Goal: Information Seeking & Learning: Understand process/instructions

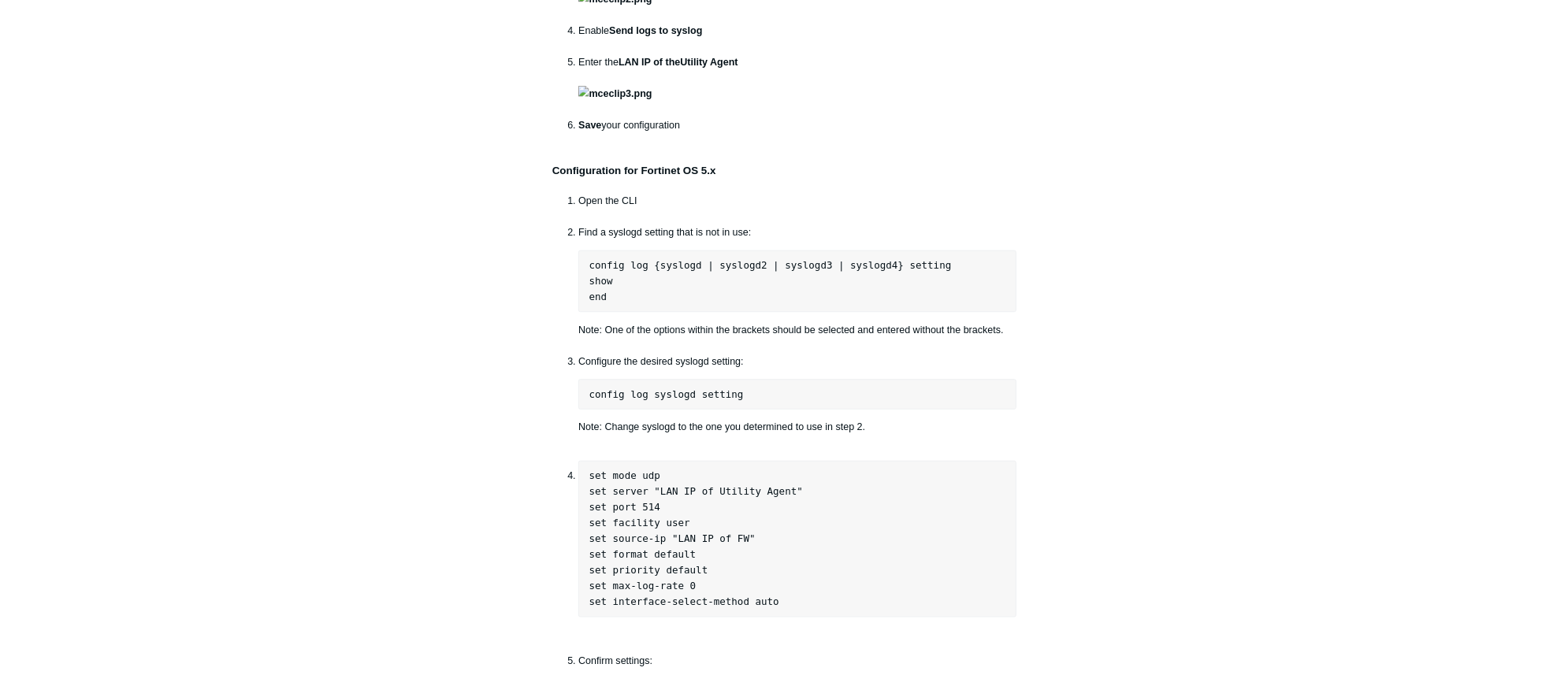
scroll to position [1954, 0]
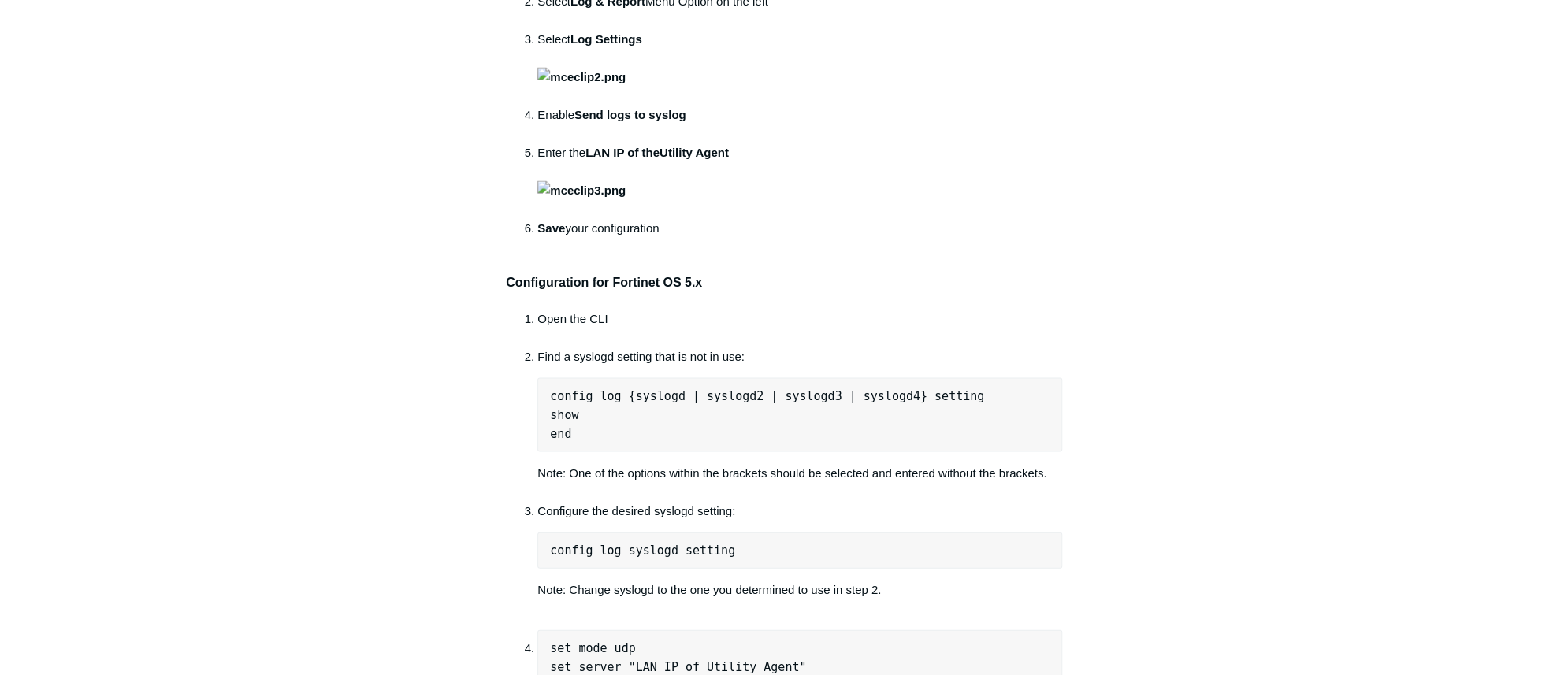
drag, startPoint x: 649, startPoint y: 325, endPoint x: 460, endPoint y: 281, distance: 194.1
drag, startPoint x: 460, startPoint y: 281, endPoint x: 596, endPoint y: 335, distance: 146.3
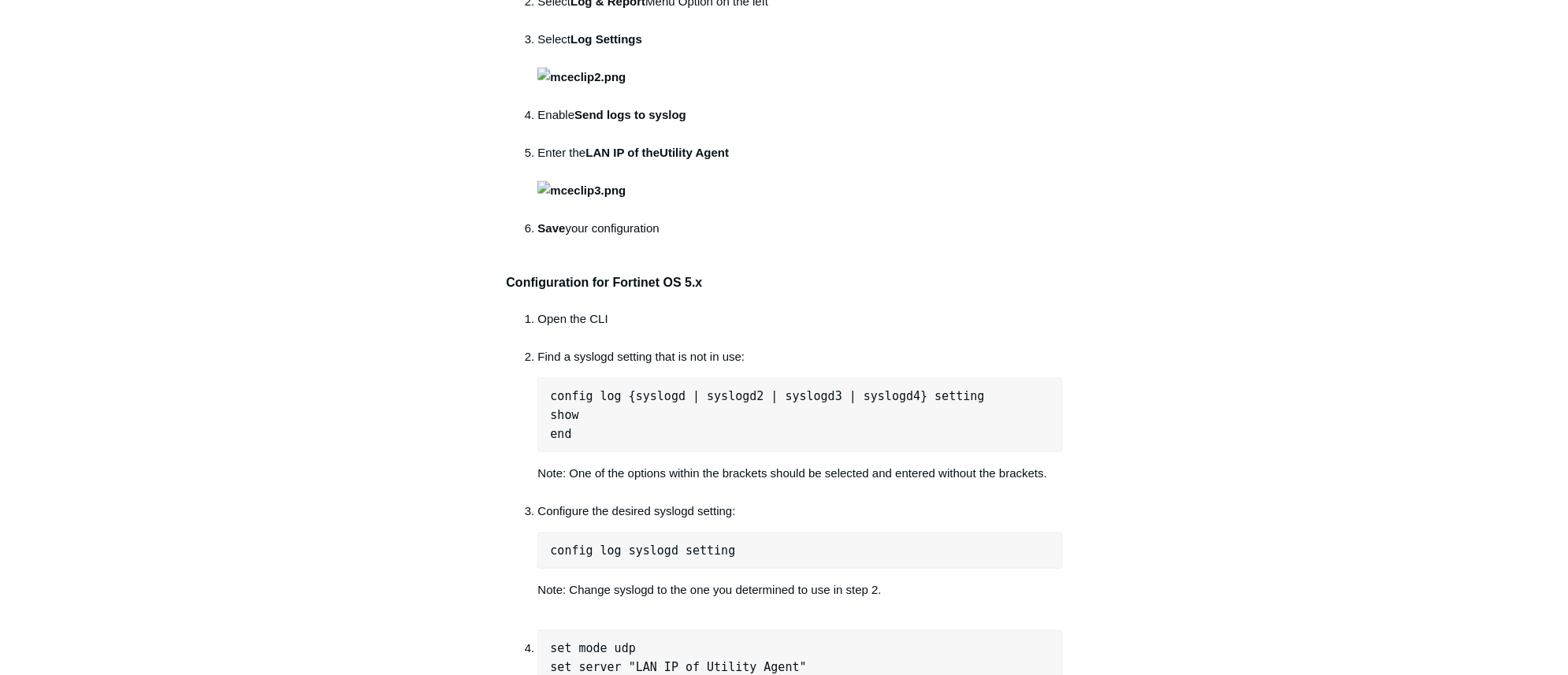
drag, startPoint x: 597, startPoint y: 355, endPoint x: 566, endPoint y: 340, distance: 34.4
drag, startPoint x: 566, startPoint y: 340, endPoint x: 637, endPoint y: 362, distance: 74.3
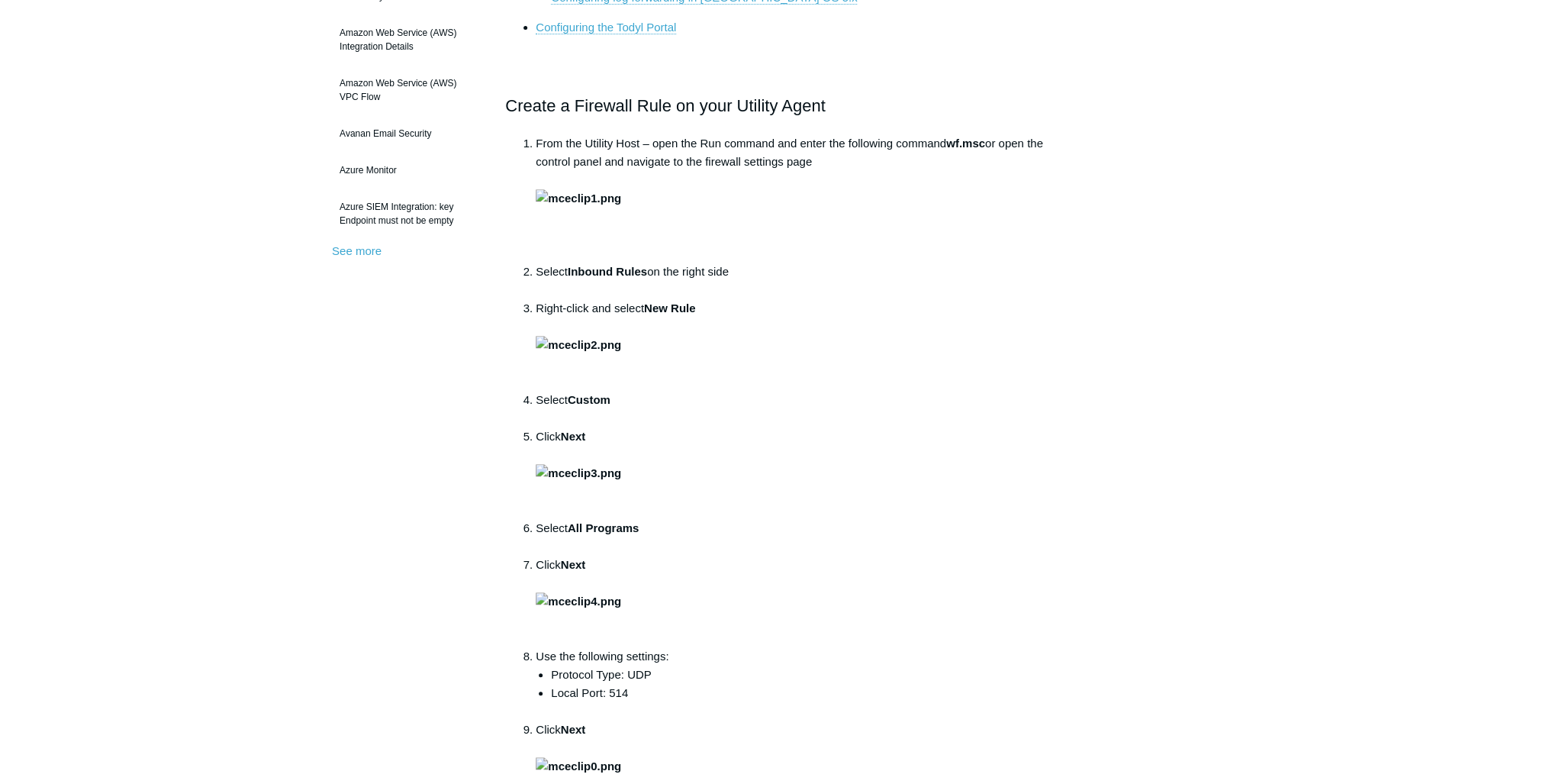
scroll to position [366, 0]
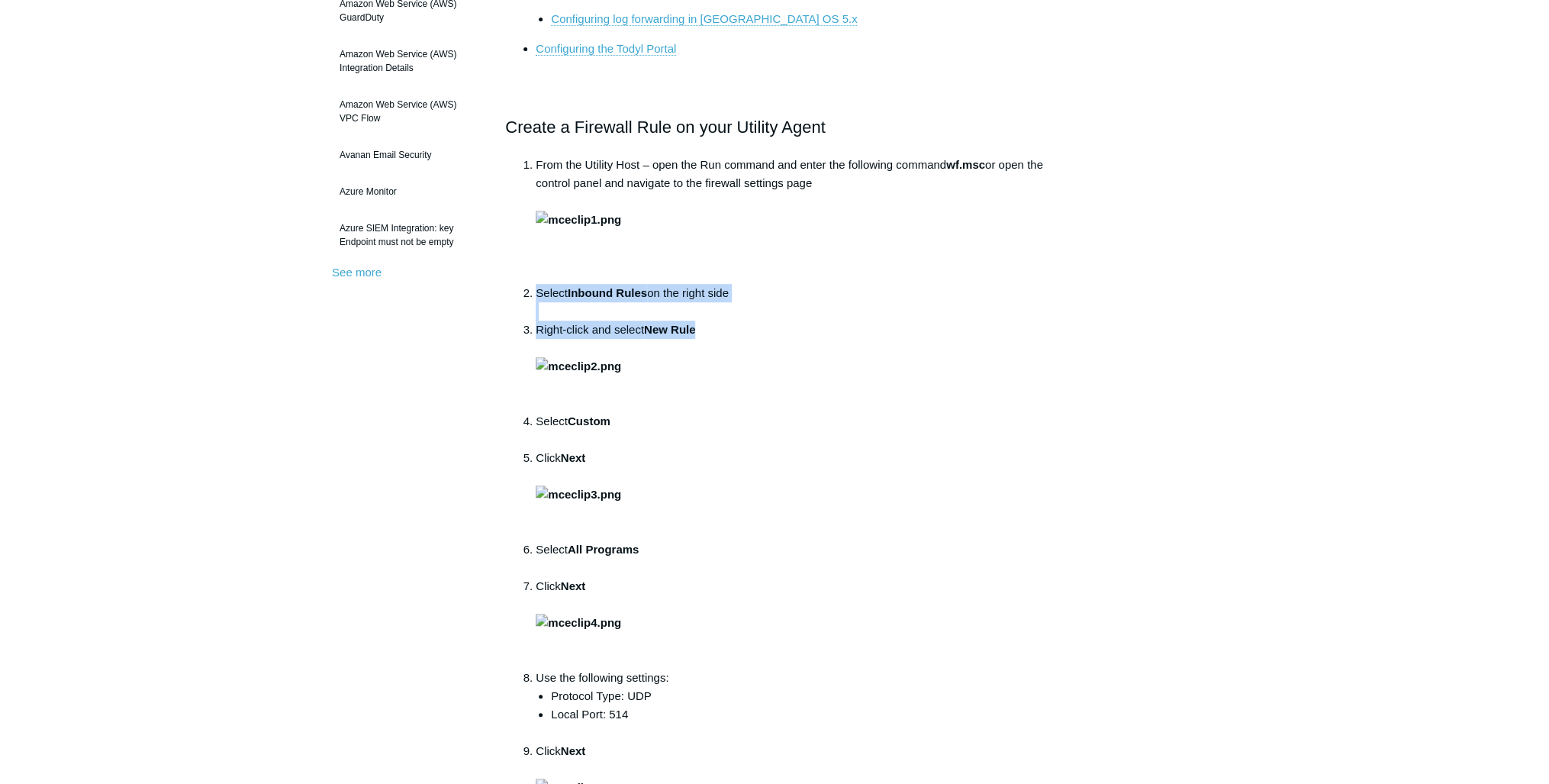
drag, startPoint x: 702, startPoint y: 490, endPoint x: 519, endPoint y: 447, distance: 188.0
drag, startPoint x: 519, startPoint y: 447, endPoint x: 400, endPoint y: 461, distance: 119.8
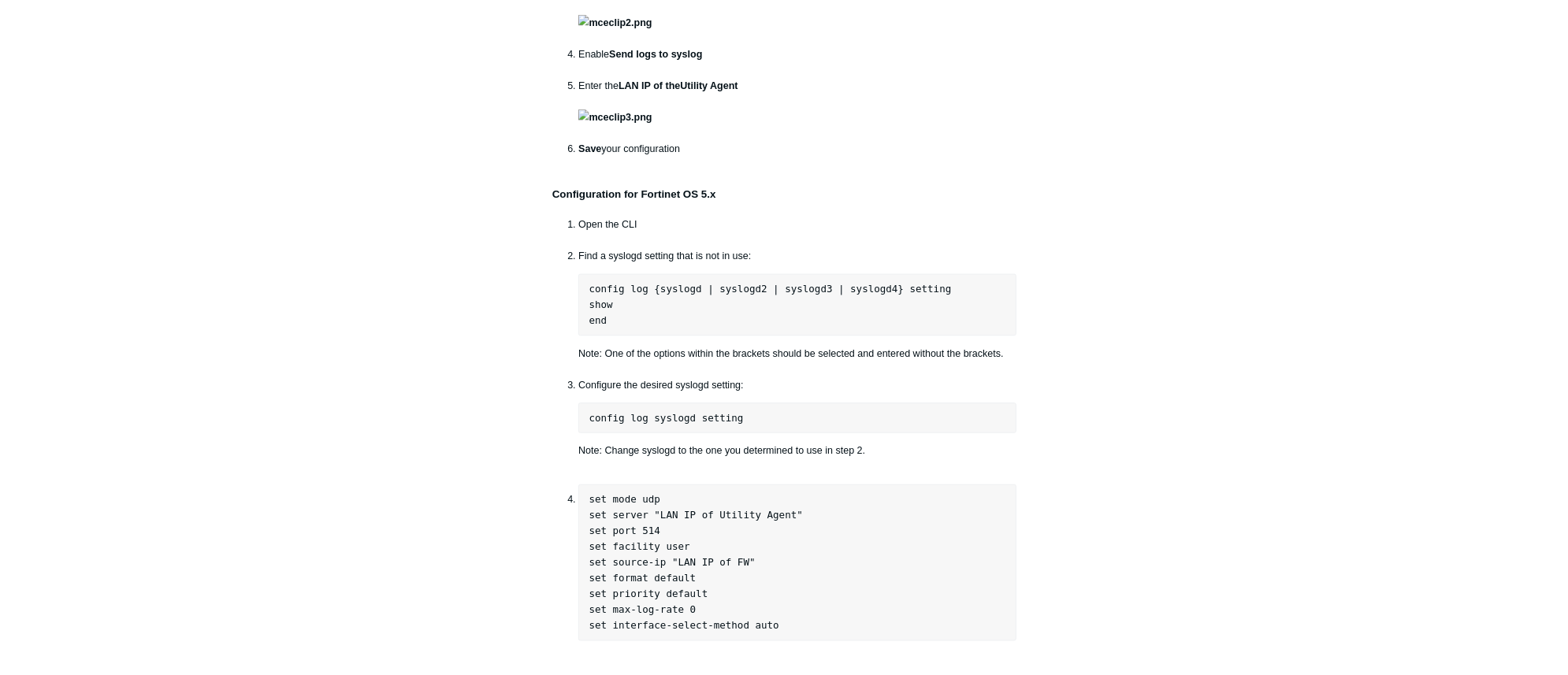
scroll to position [1983, 0]
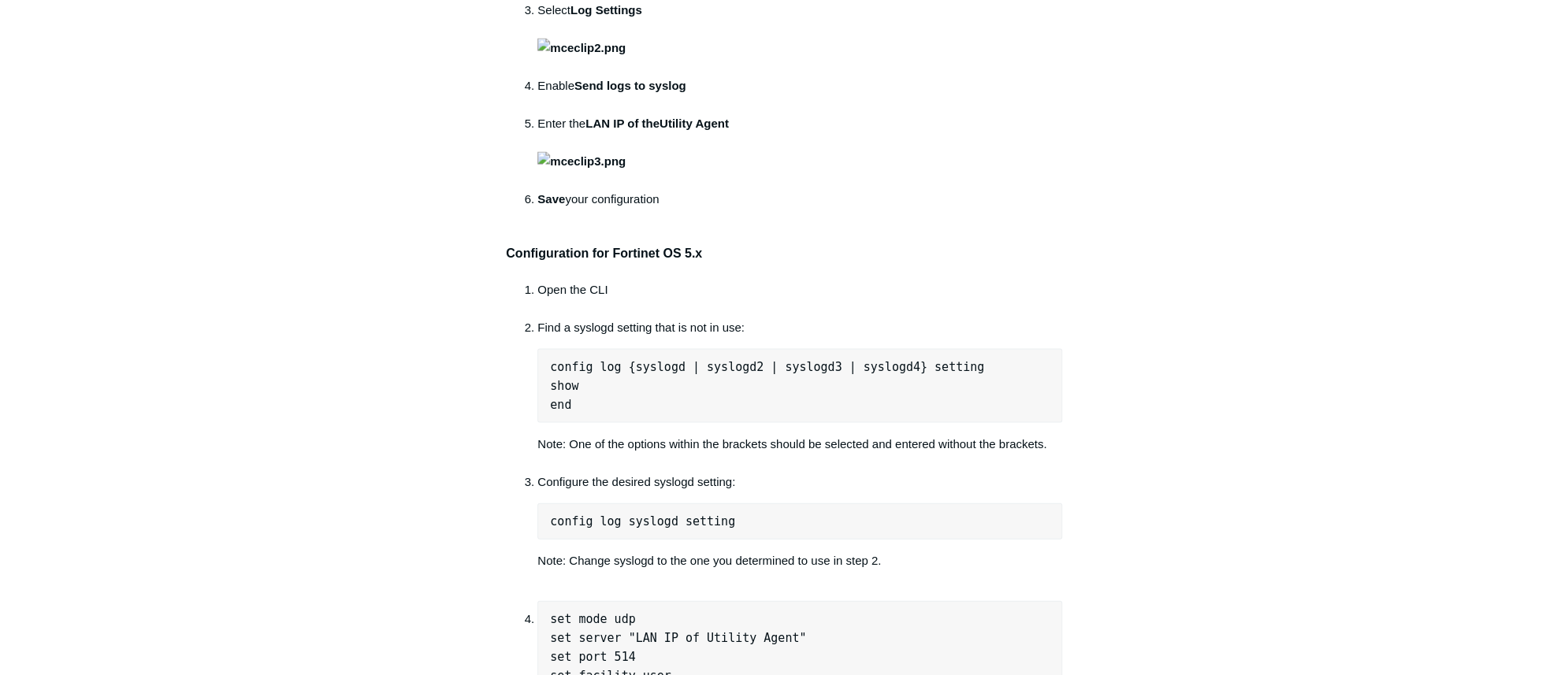
drag, startPoint x: 666, startPoint y: 305, endPoint x: 527, endPoint y: 258, distance: 146.7
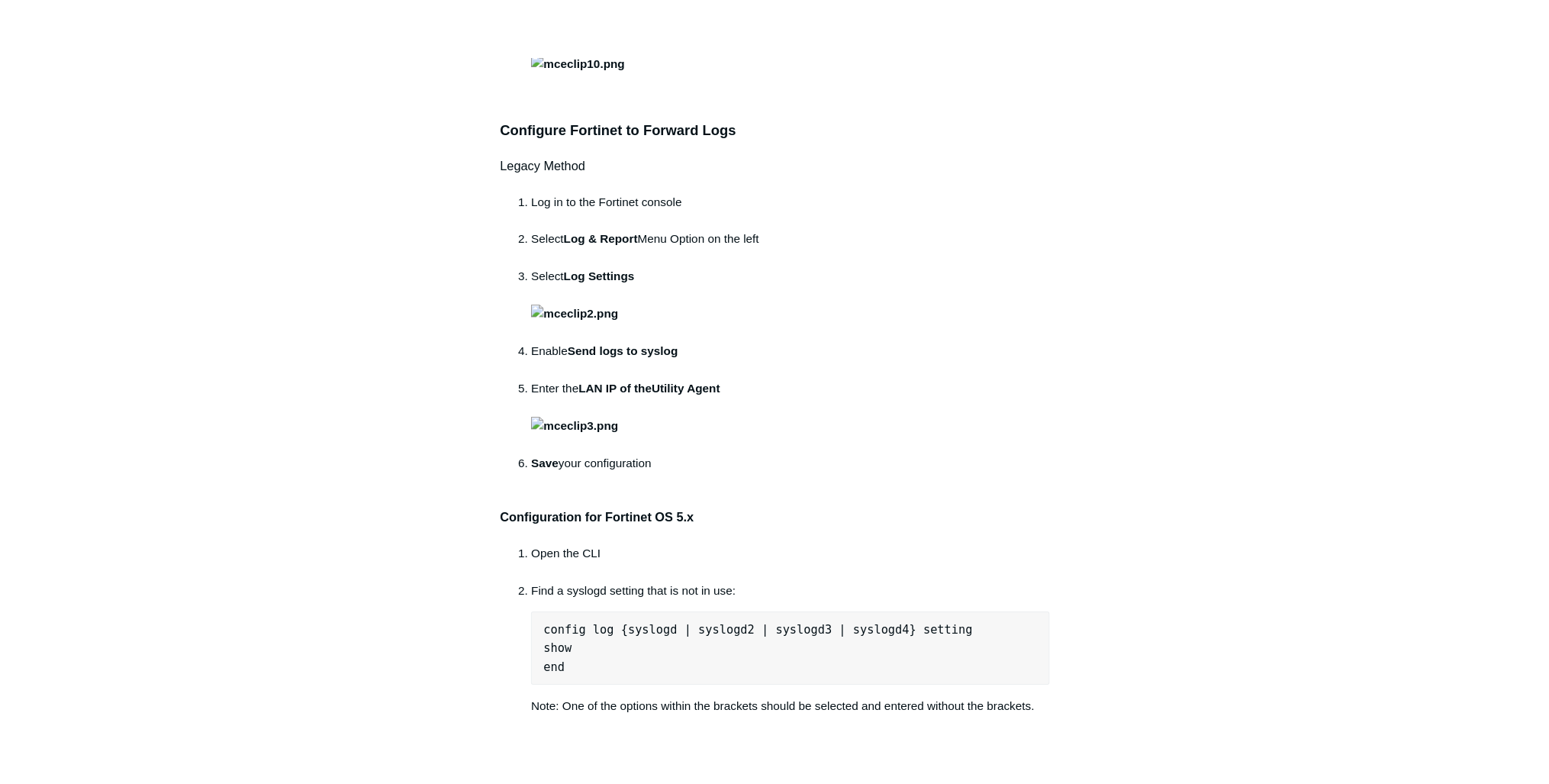
scroll to position [1554, 0]
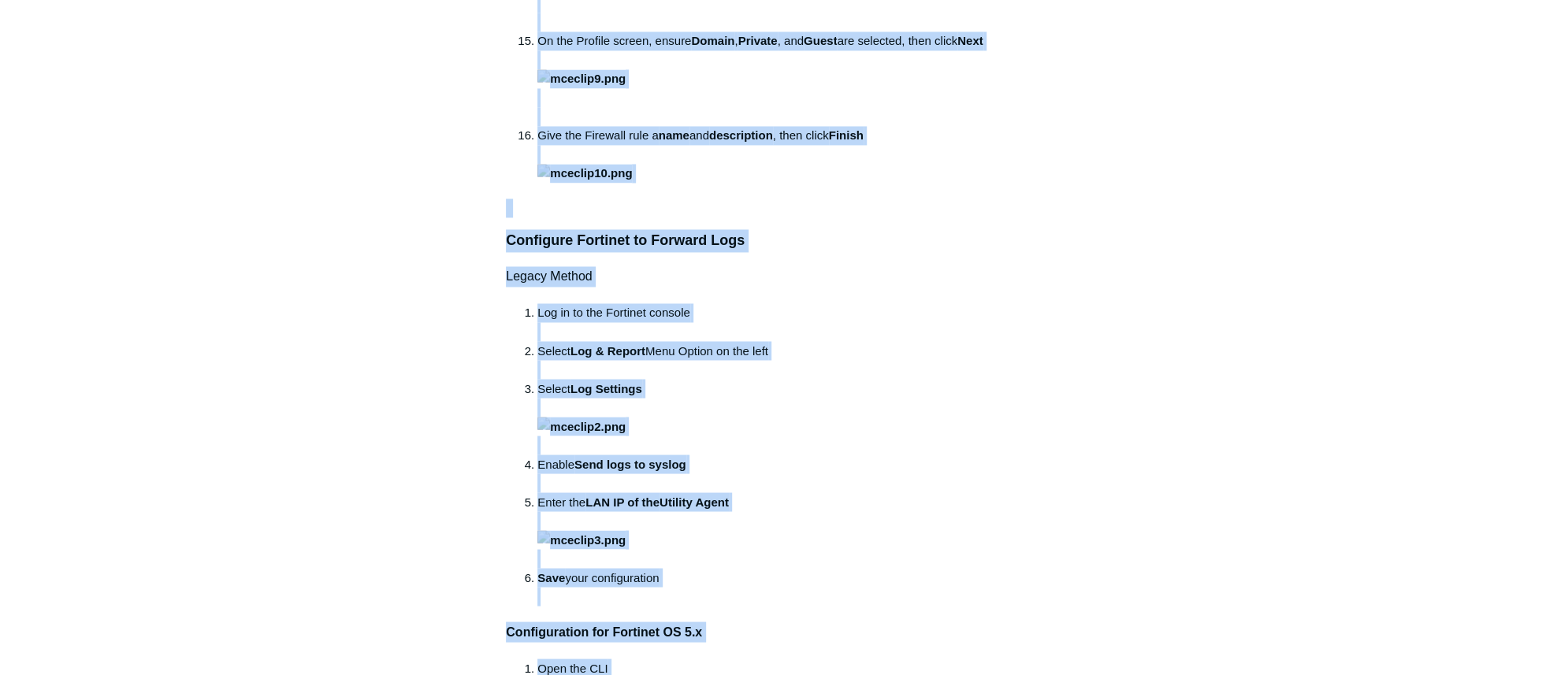
copy body "Skip to main content Submit a Request Management Portal University Community Kn…"
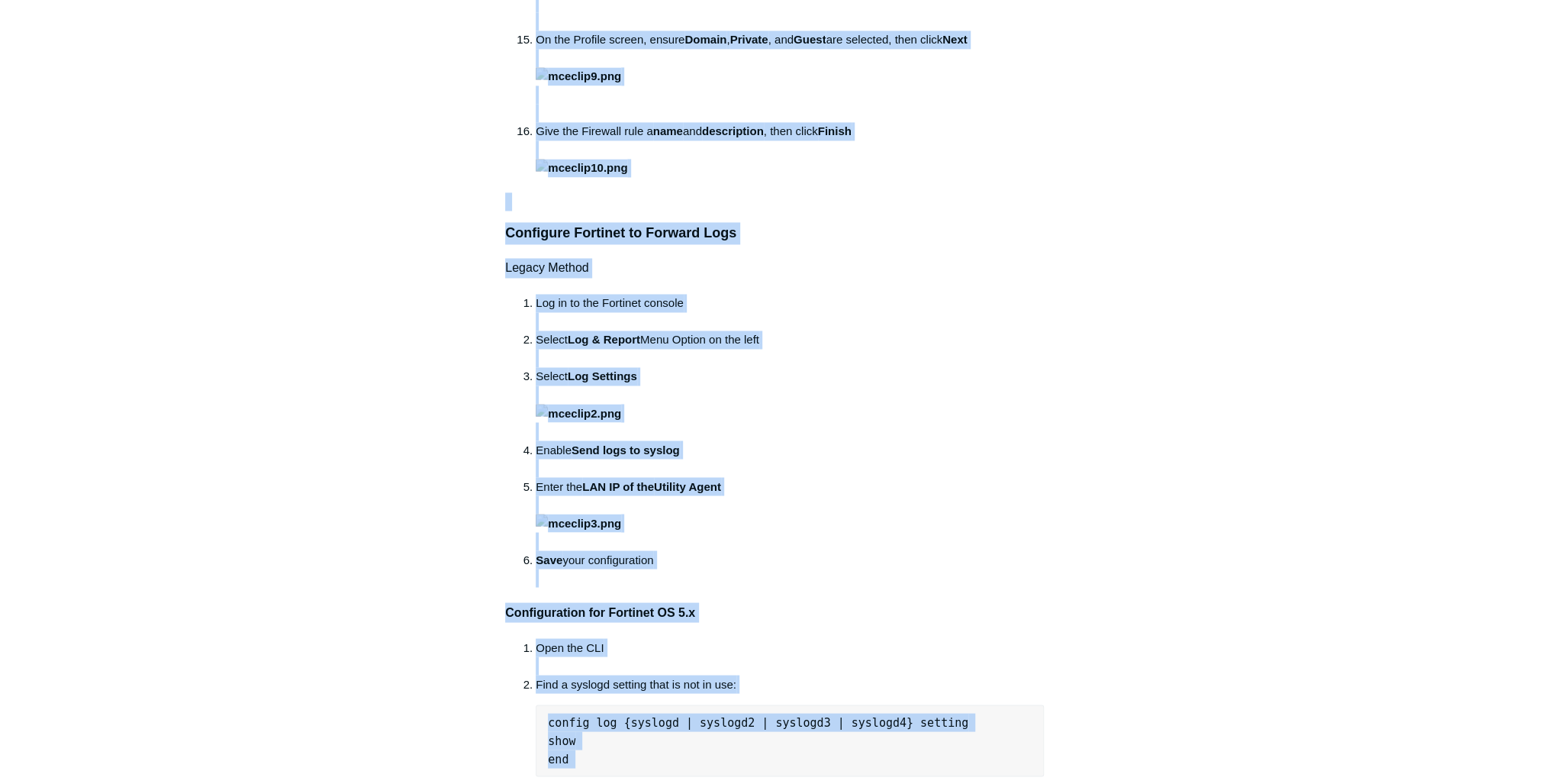
click at [503, 280] on article "Fortinet SIEM Ingestion Follow Not yet followed by anyone Sections Create a Fir…" at bounding box center [774, 328] width 584 height 3489
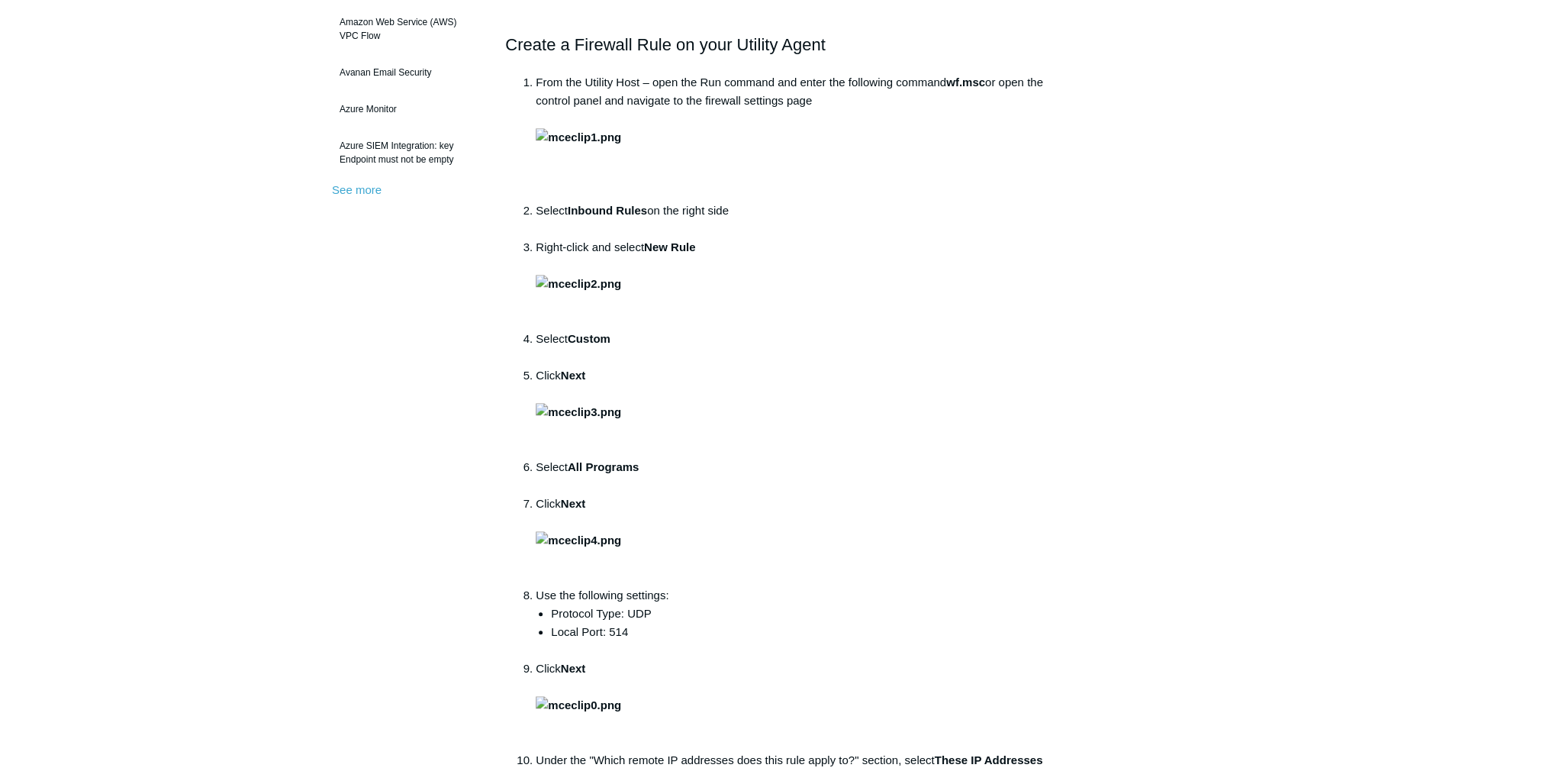
scroll to position [427, 0]
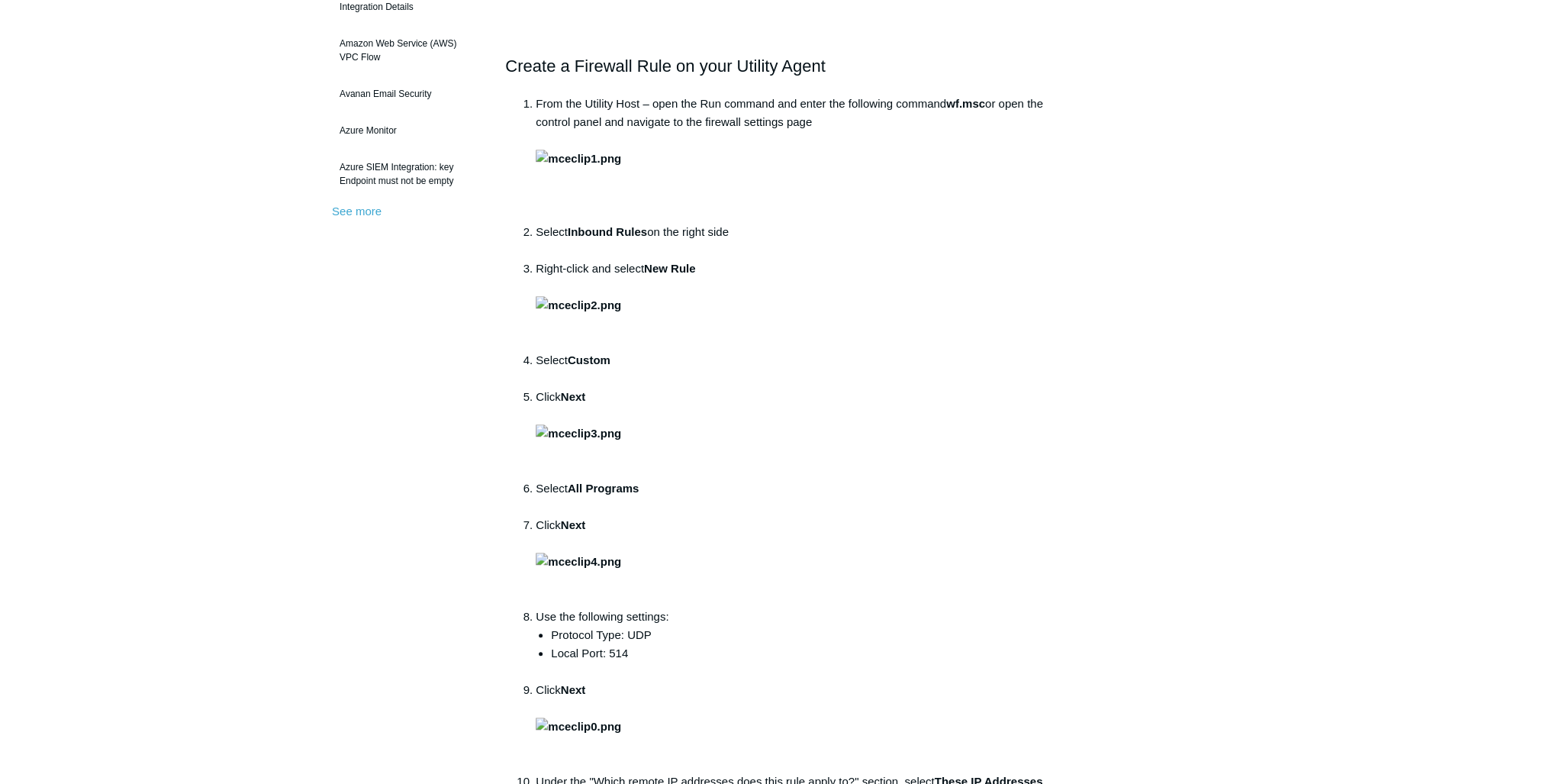
click at [526, 351] on ol "From the Utility Host – open the Run command and enter the following command wf…" at bounding box center [782, 698] width 523 height 1209
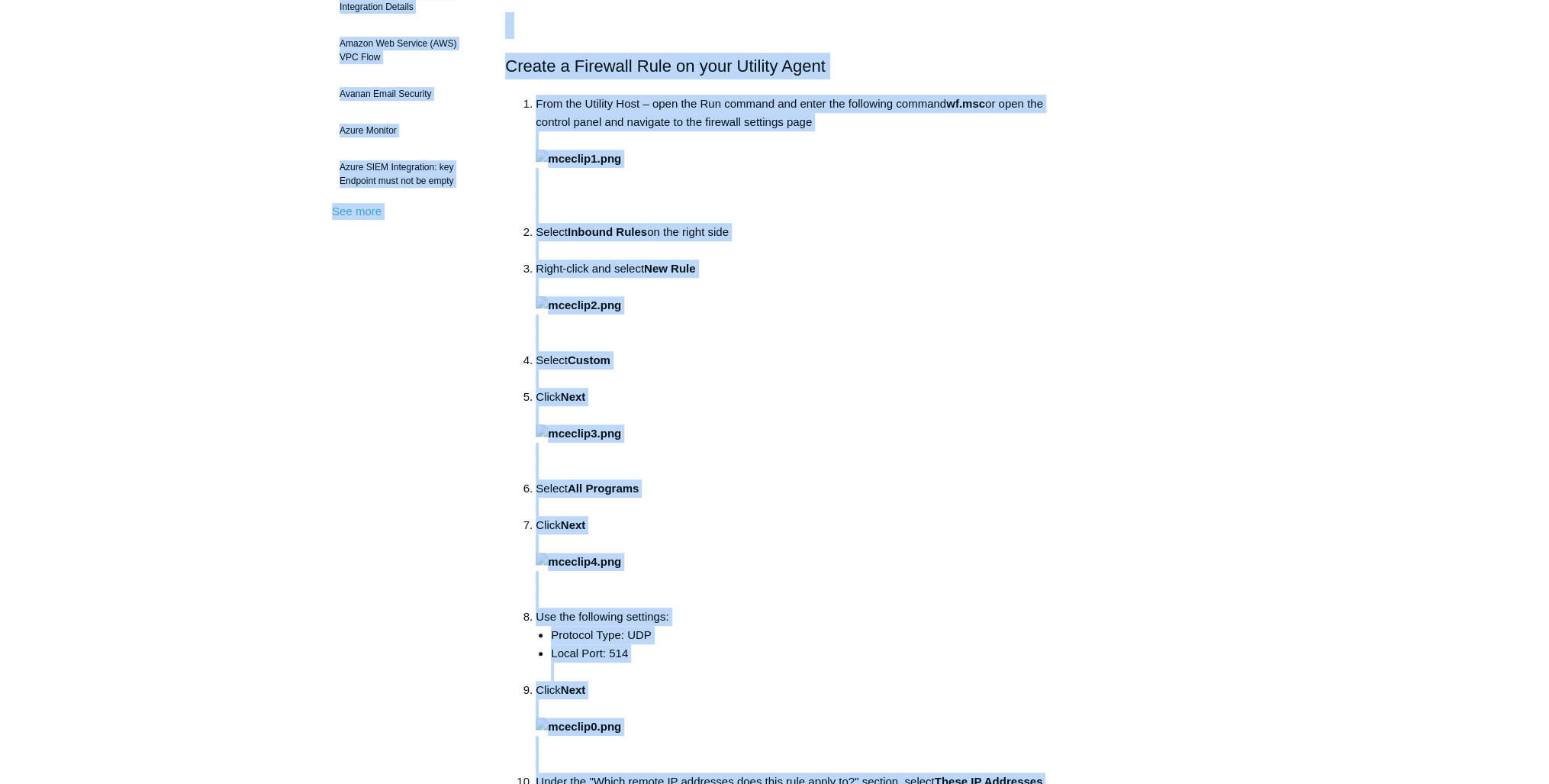
copy body "Skip to main content Submit a Request Management Portal University Community Kn…"
click at [521, 384] on ol "From the Utility Host – open the Run command and enter the following command wf…" at bounding box center [782, 698] width 523 height 1209
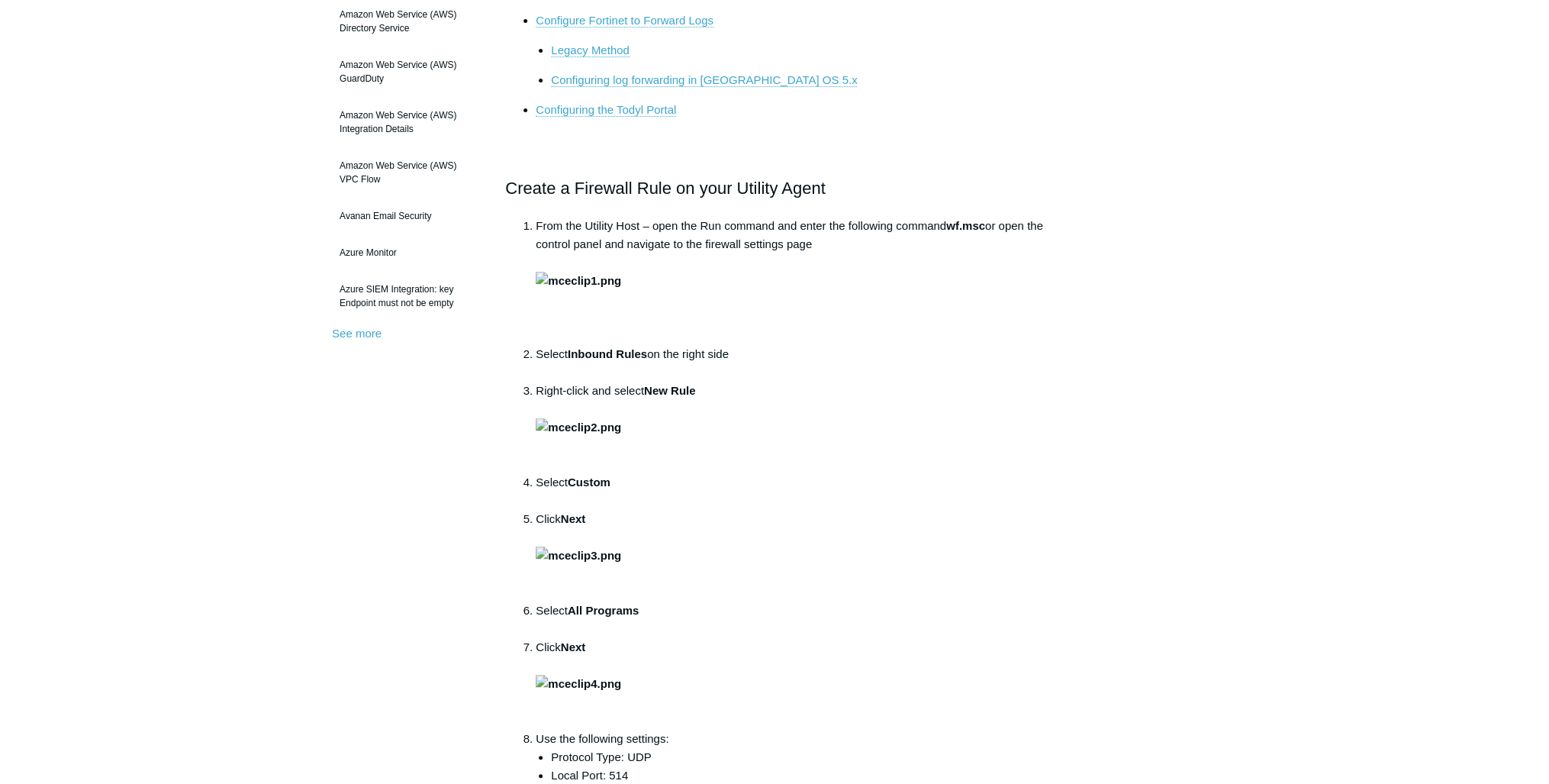
scroll to position [305, 0]
drag, startPoint x: 951, startPoint y: 226, endPoint x: 982, endPoint y: 227, distance: 31.0
click at [982, 227] on strong "wf.msc" at bounding box center [966, 225] width 39 height 13
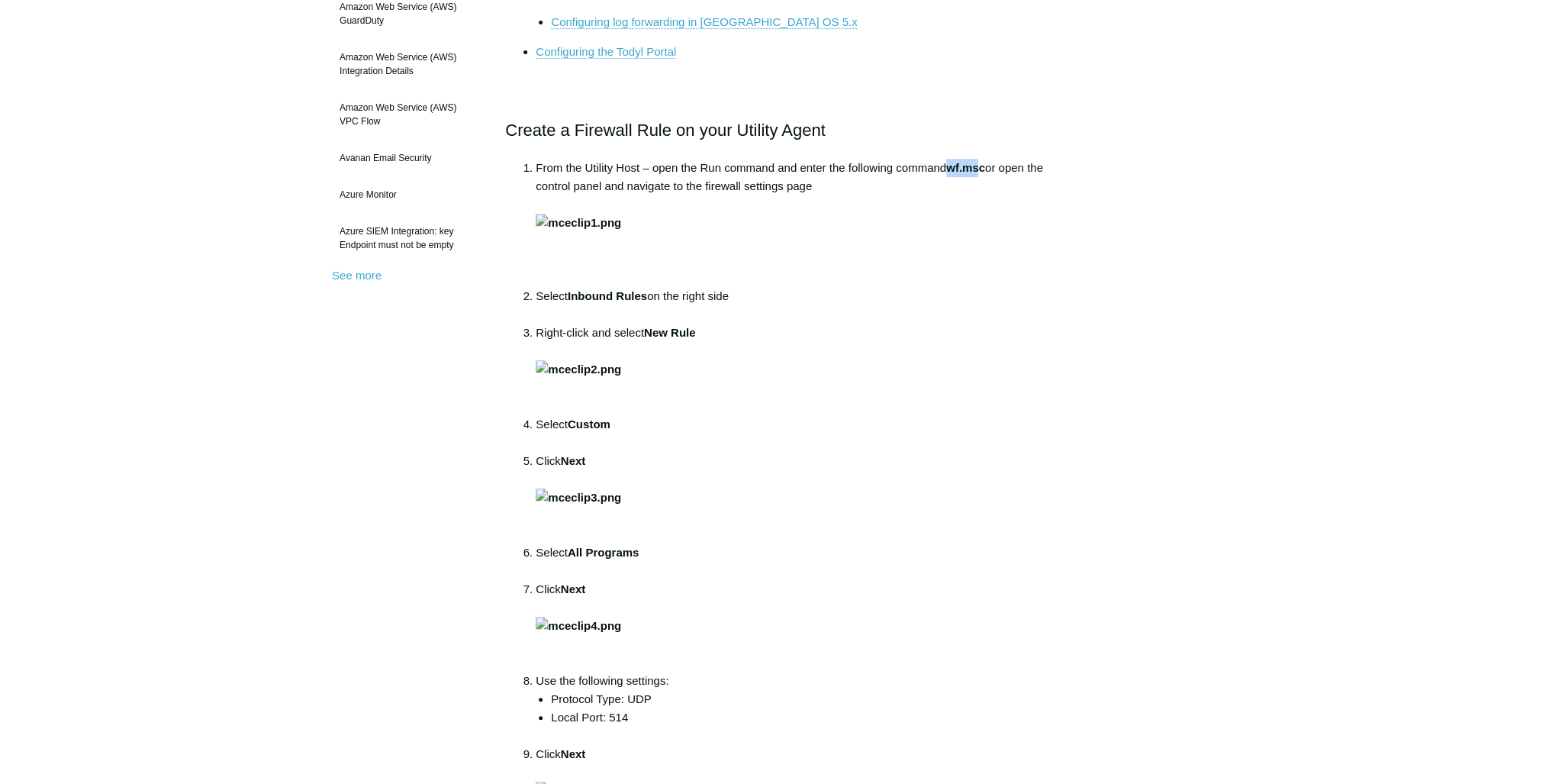
scroll to position [366, 0]
click at [621, 229] on img at bounding box center [578, 219] width 86 height 18
click at [932, 167] on li "From the Utility Host – open the Run command and enter the following command wf…" at bounding box center [790, 220] width 508 height 128
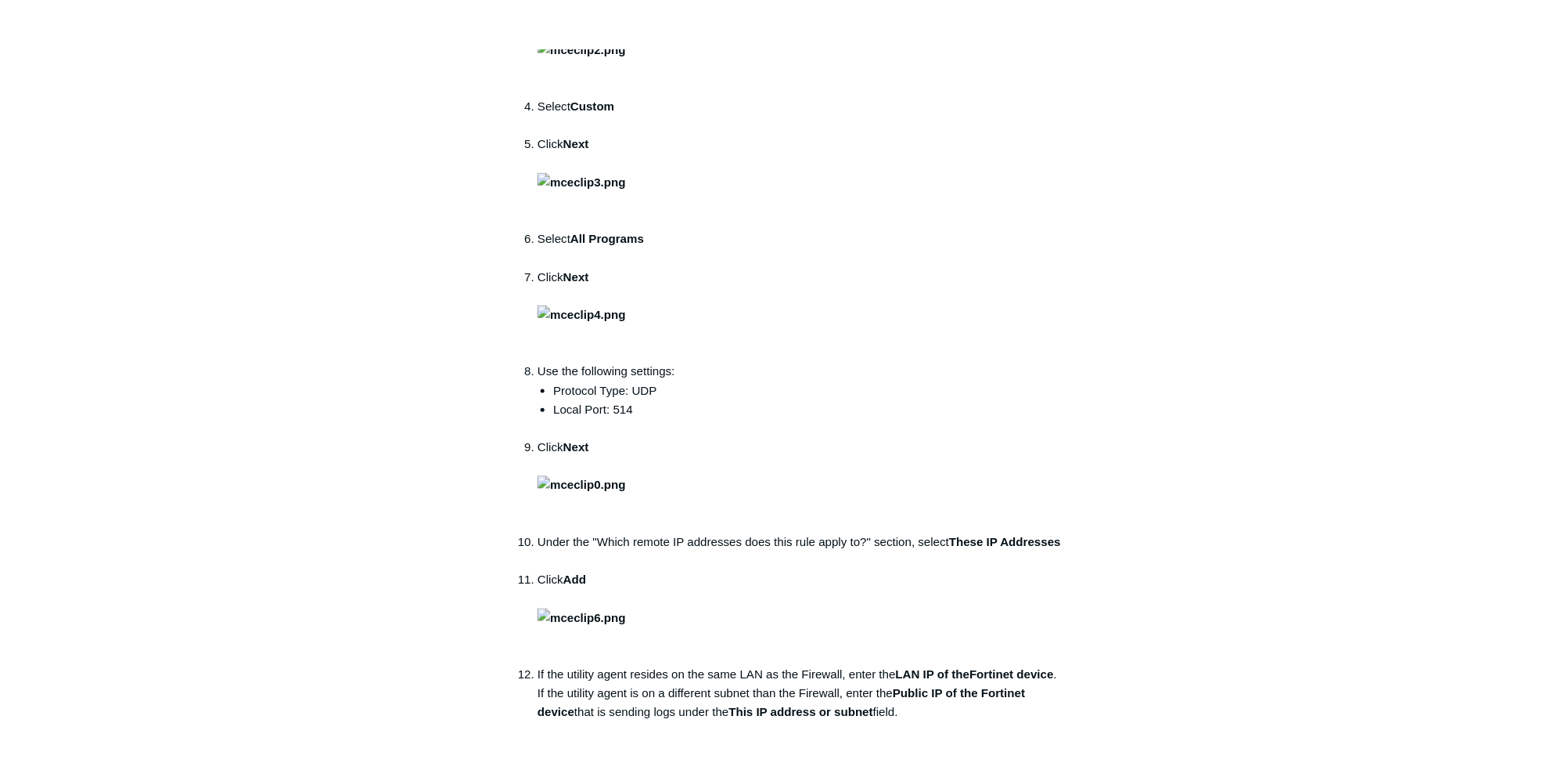
scroll to position [1003, 0]
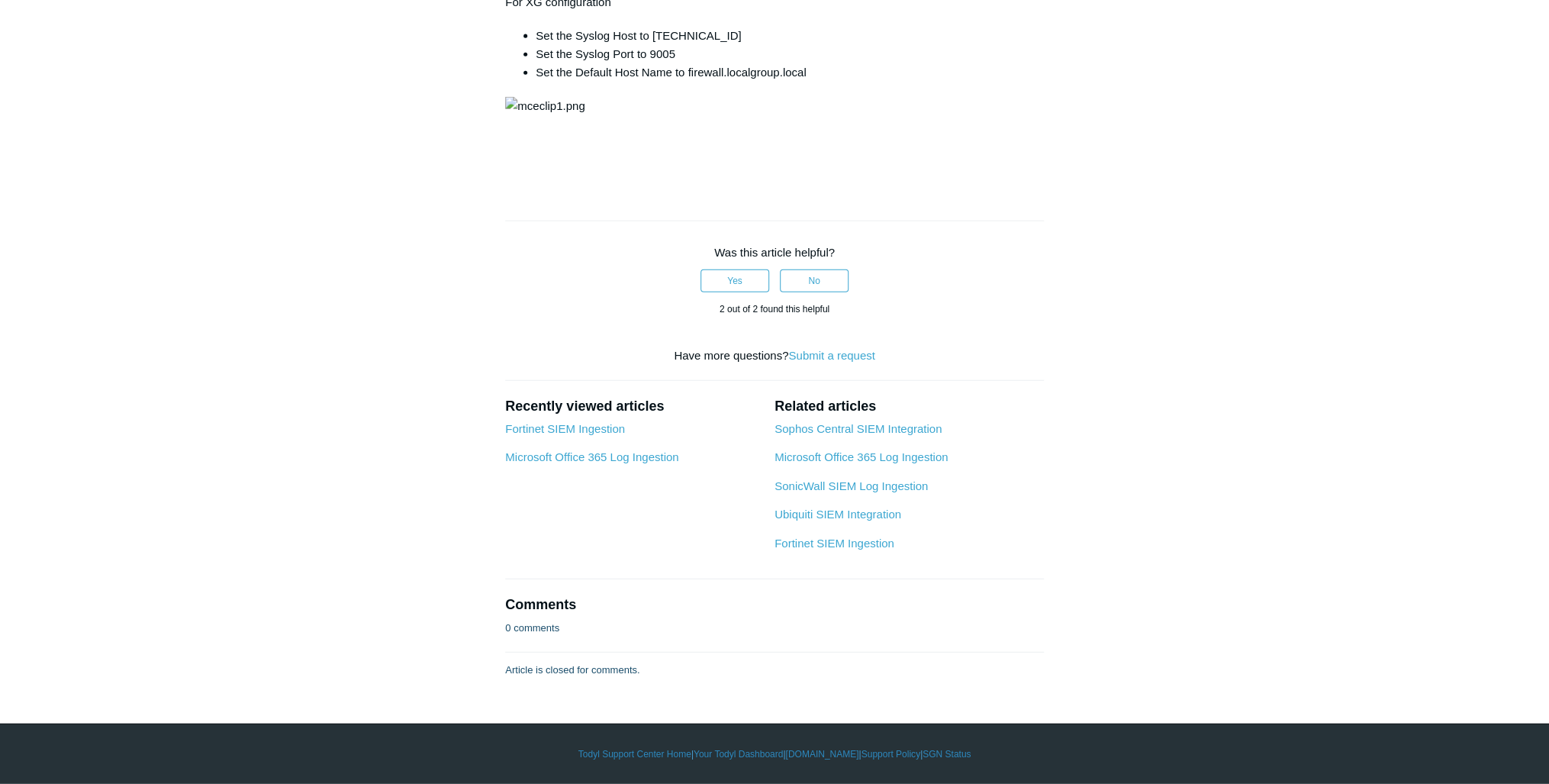
scroll to position [6540, 0]
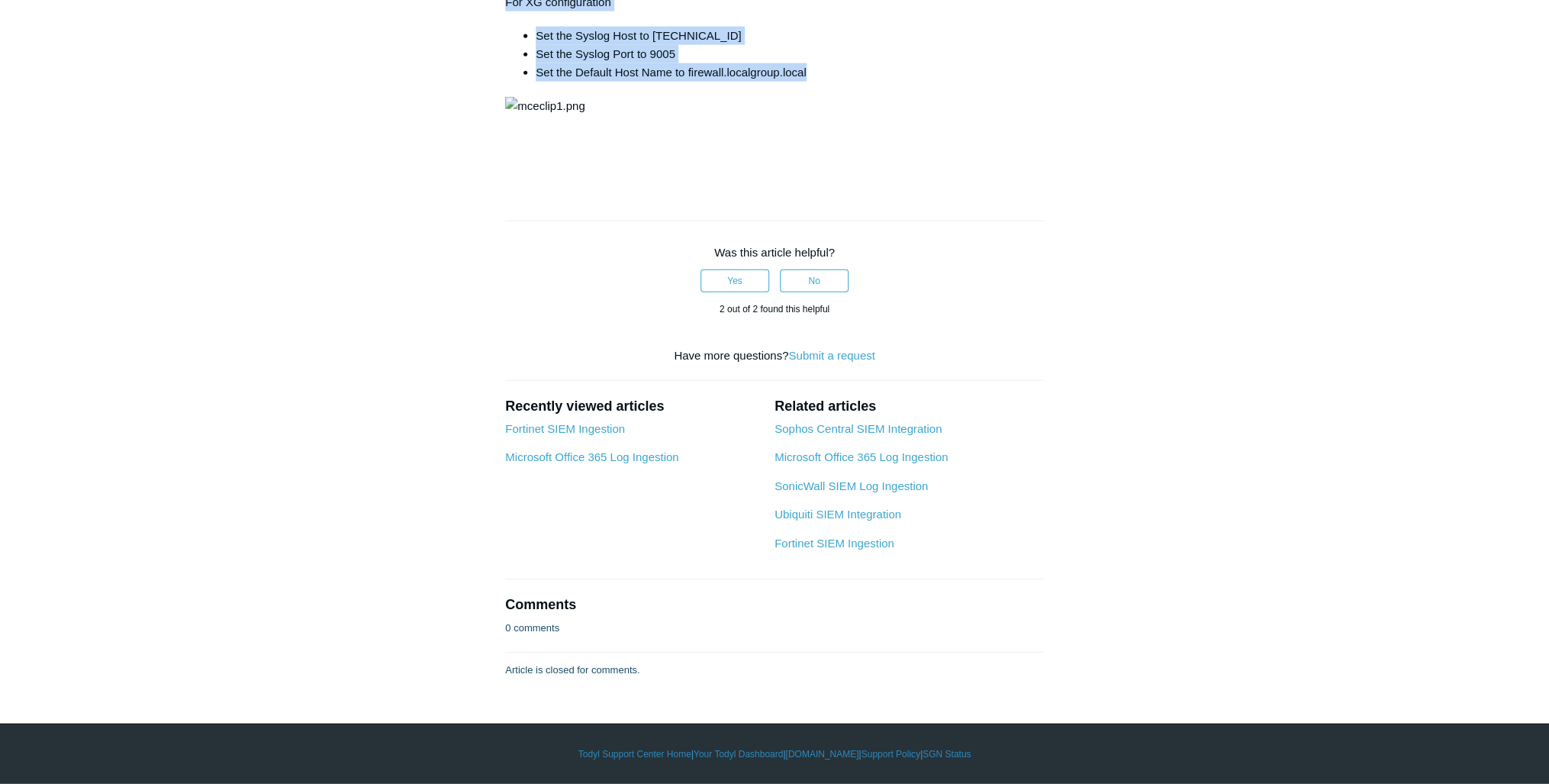
drag, startPoint x: 488, startPoint y: 281, endPoint x: 1129, endPoint y: 500, distance: 677.4
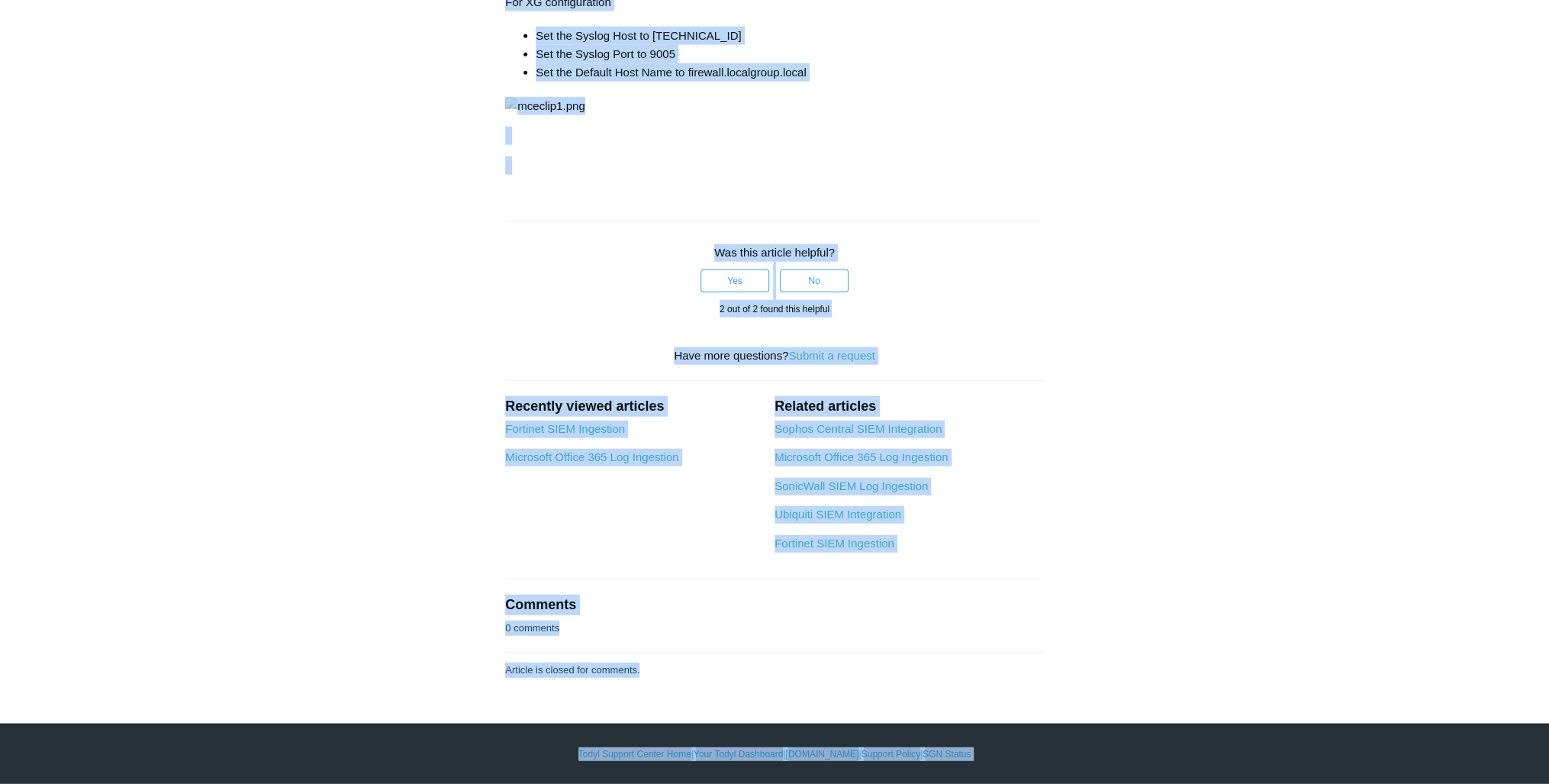
copy body "Skip to main content Submit a Request Management Portal University Community Kn…"
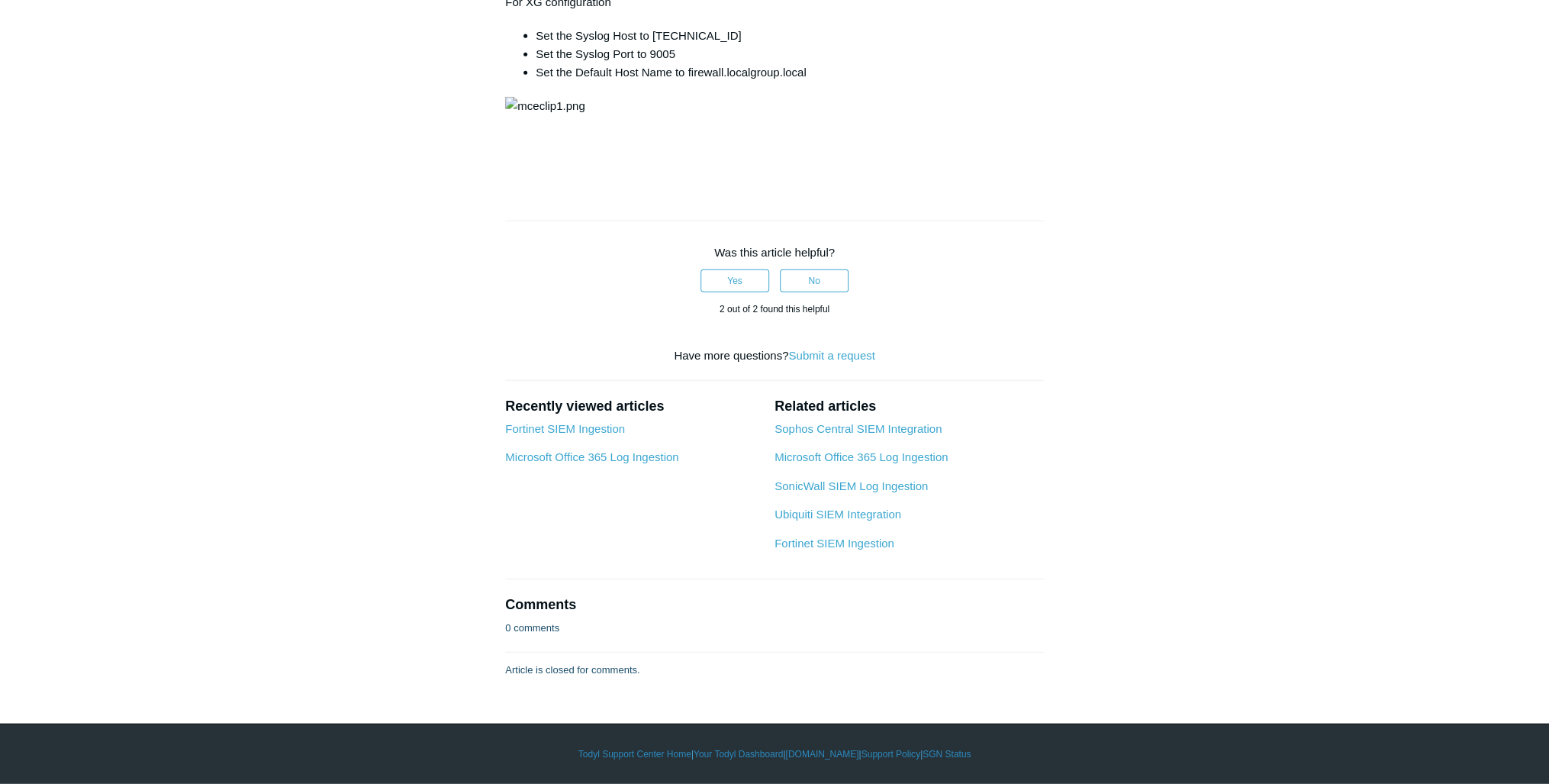
scroll to position [6358, 0]
